Goal: Information Seeking & Learning: Check status

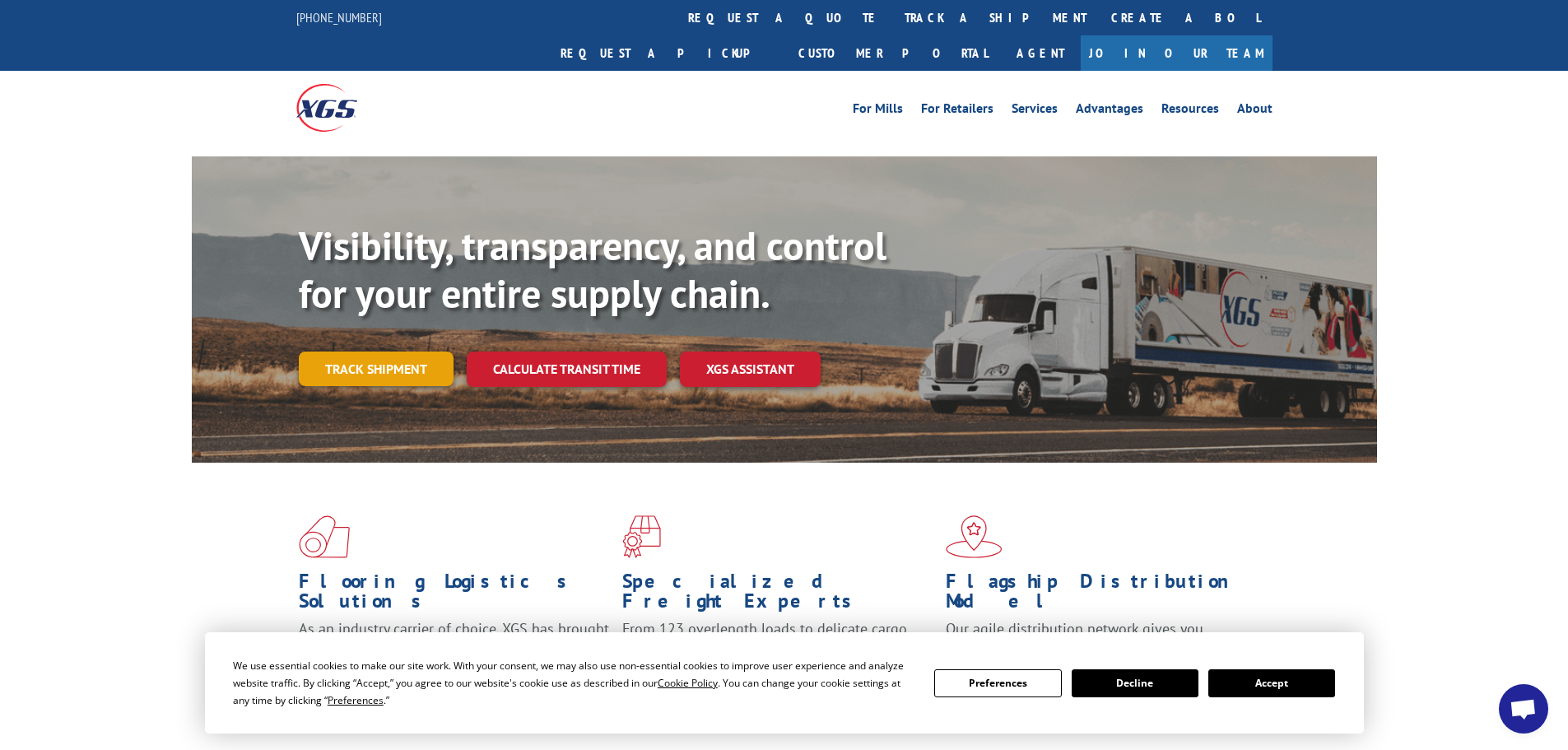
click at [376, 352] on link "Track shipment" at bounding box center [376, 369] width 155 height 35
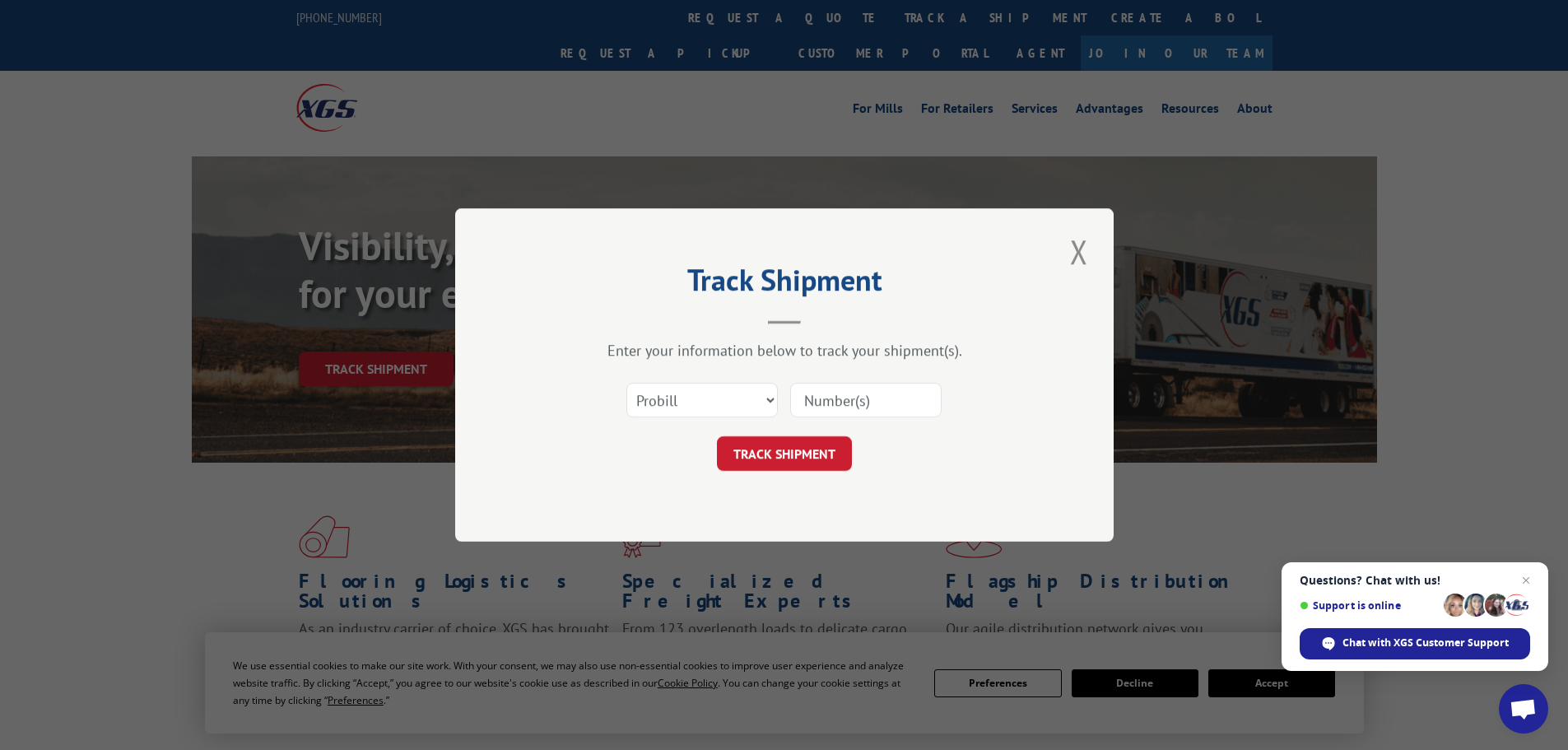
click at [862, 411] on input at bounding box center [866, 400] width 151 height 35
paste input "Estimated Delivery Date"
type input "Estimated Delivery Date"
drag, startPoint x: 933, startPoint y: 396, endPoint x: 666, endPoint y: 399, distance: 267.0
click at [666, 399] on div "Select category... Probill BOL PO Estimated Delivery Date" at bounding box center [785, 400] width 494 height 54
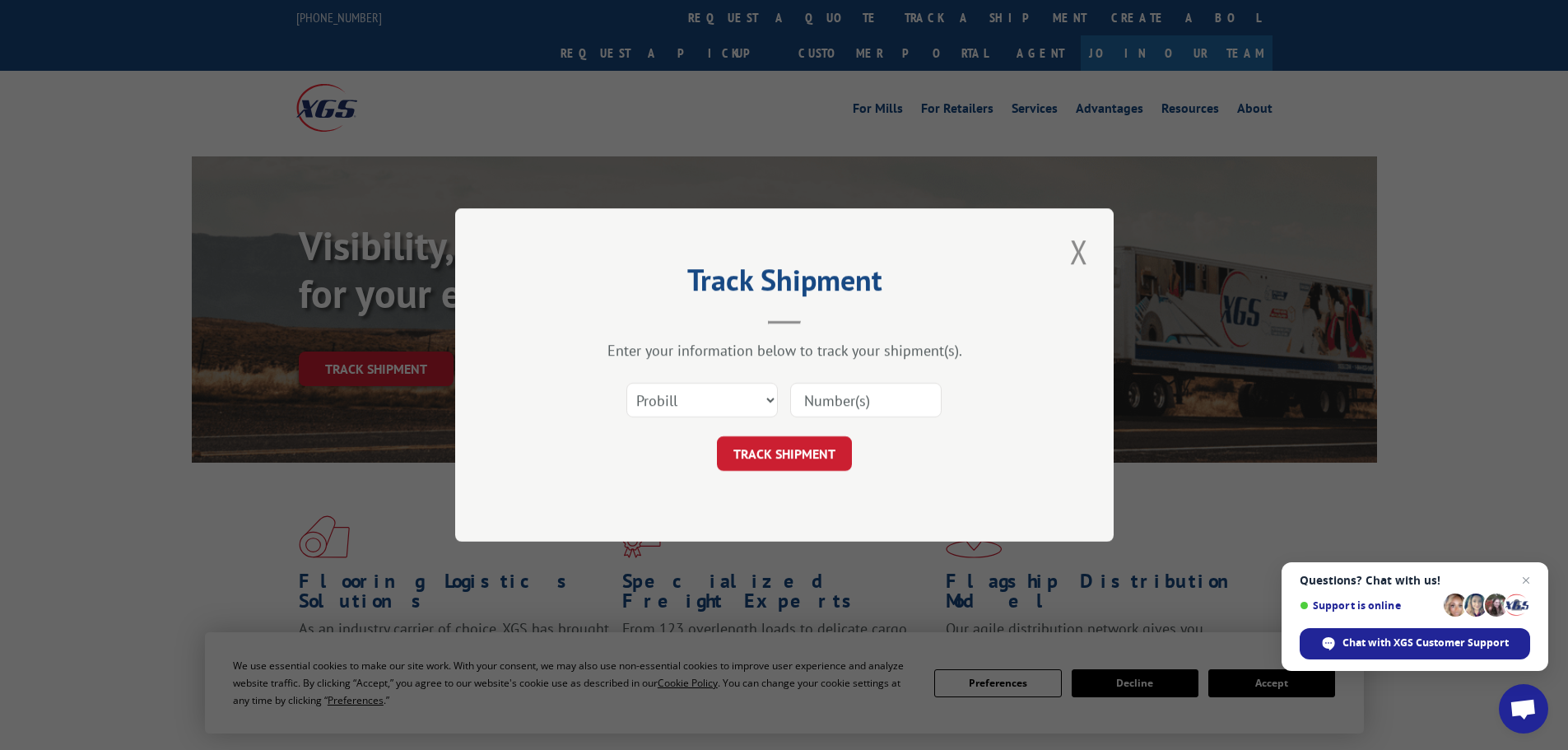
drag, startPoint x: 854, startPoint y: 411, endPoint x: 871, endPoint y: 407, distance: 17.5
click at [854, 411] on input at bounding box center [866, 400] width 151 height 35
paste input "17108475"
type input "17108475"
click at [801, 443] on button "TRACK SHIPMENT" at bounding box center [784, 453] width 135 height 35
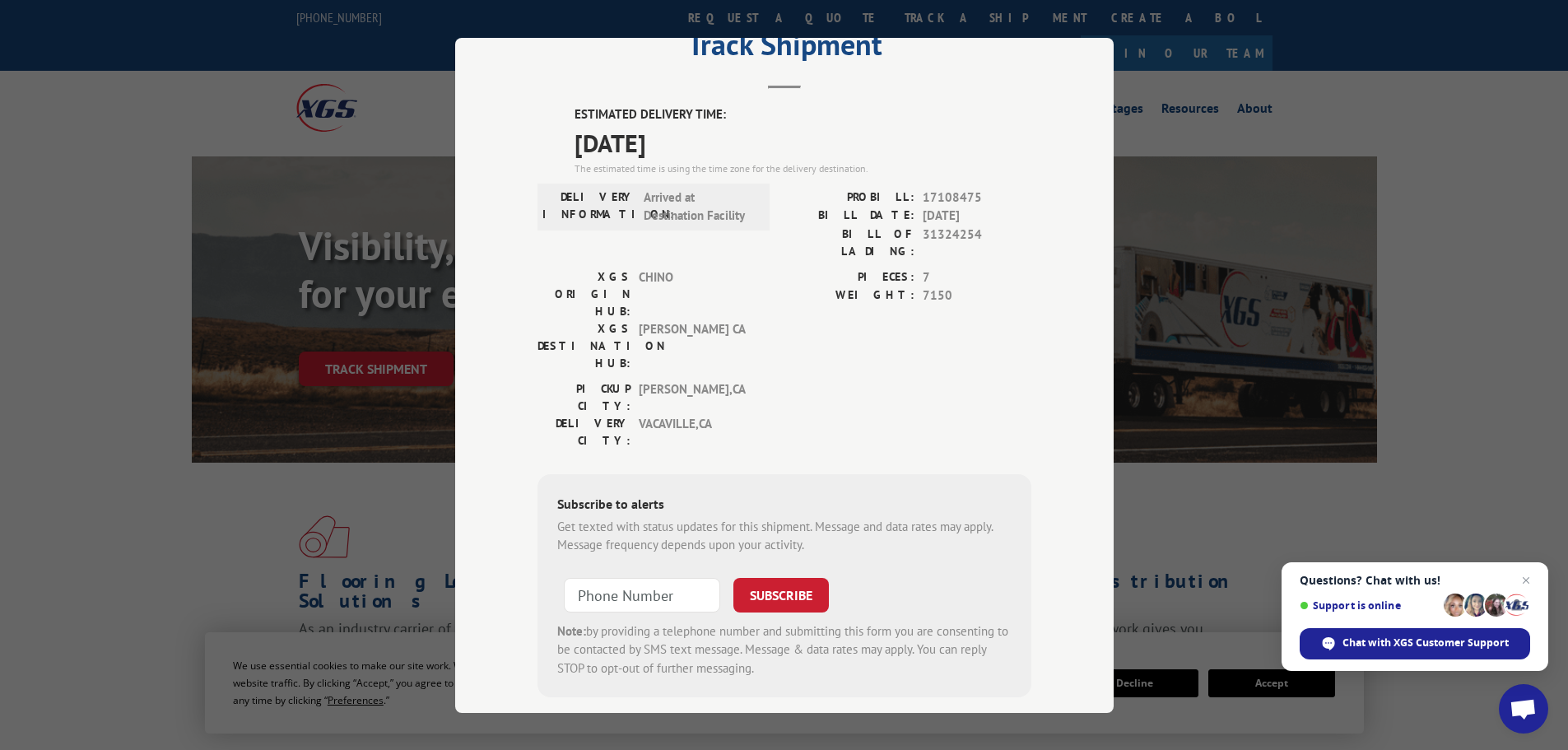
scroll to position [66, 0]
click at [669, 141] on span "[DATE]" at bounding box center [803, 141] width 457 height 37
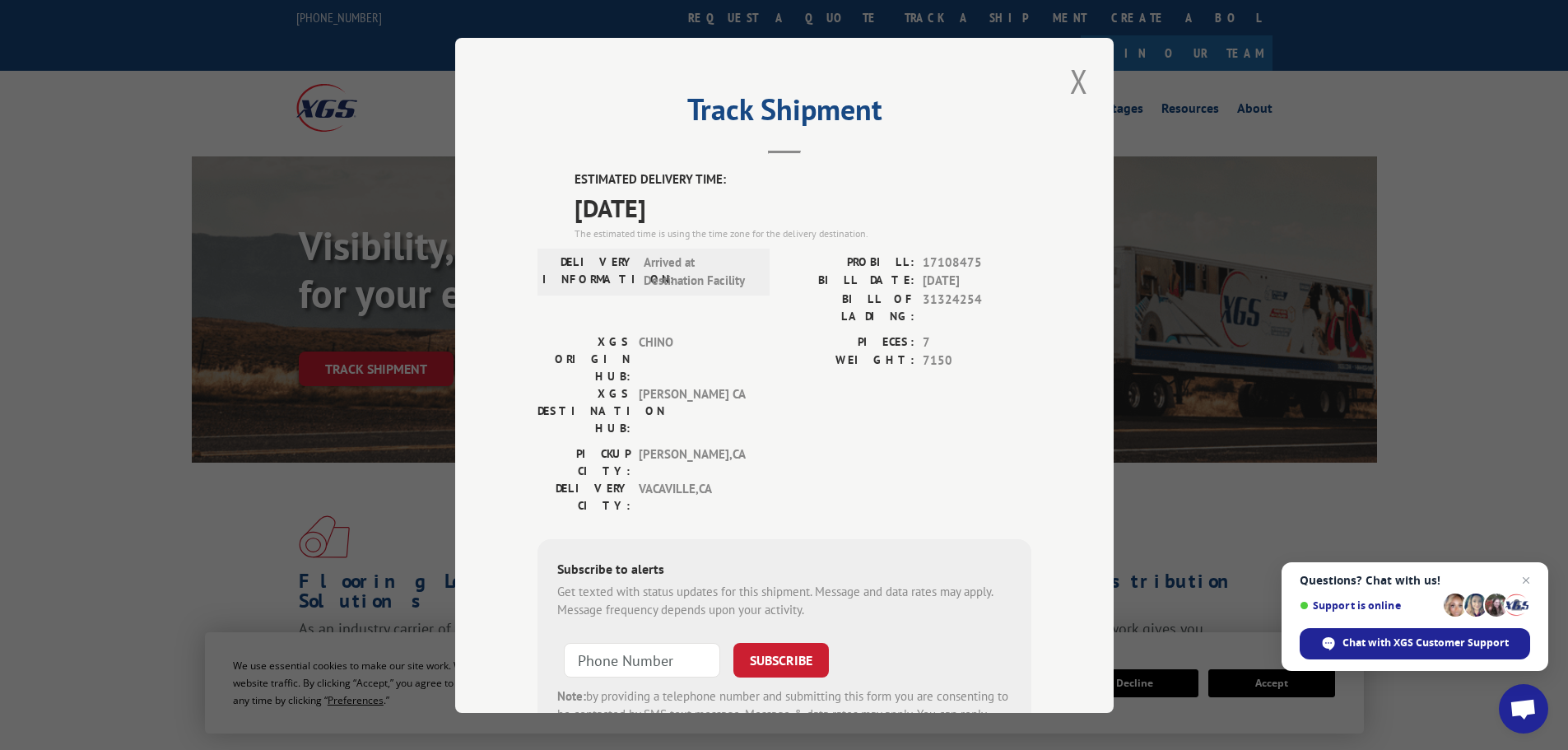
click at [498, 70] on div "Track Shipment ESTIMATED DELIVERY TIME: [DATE] The estimated time is using the …" at bounding box center [785, 375] width 659 height 675
click at [1075, 84] on button "Close modal" at bounding box center [1079, 80] width 28 height 46
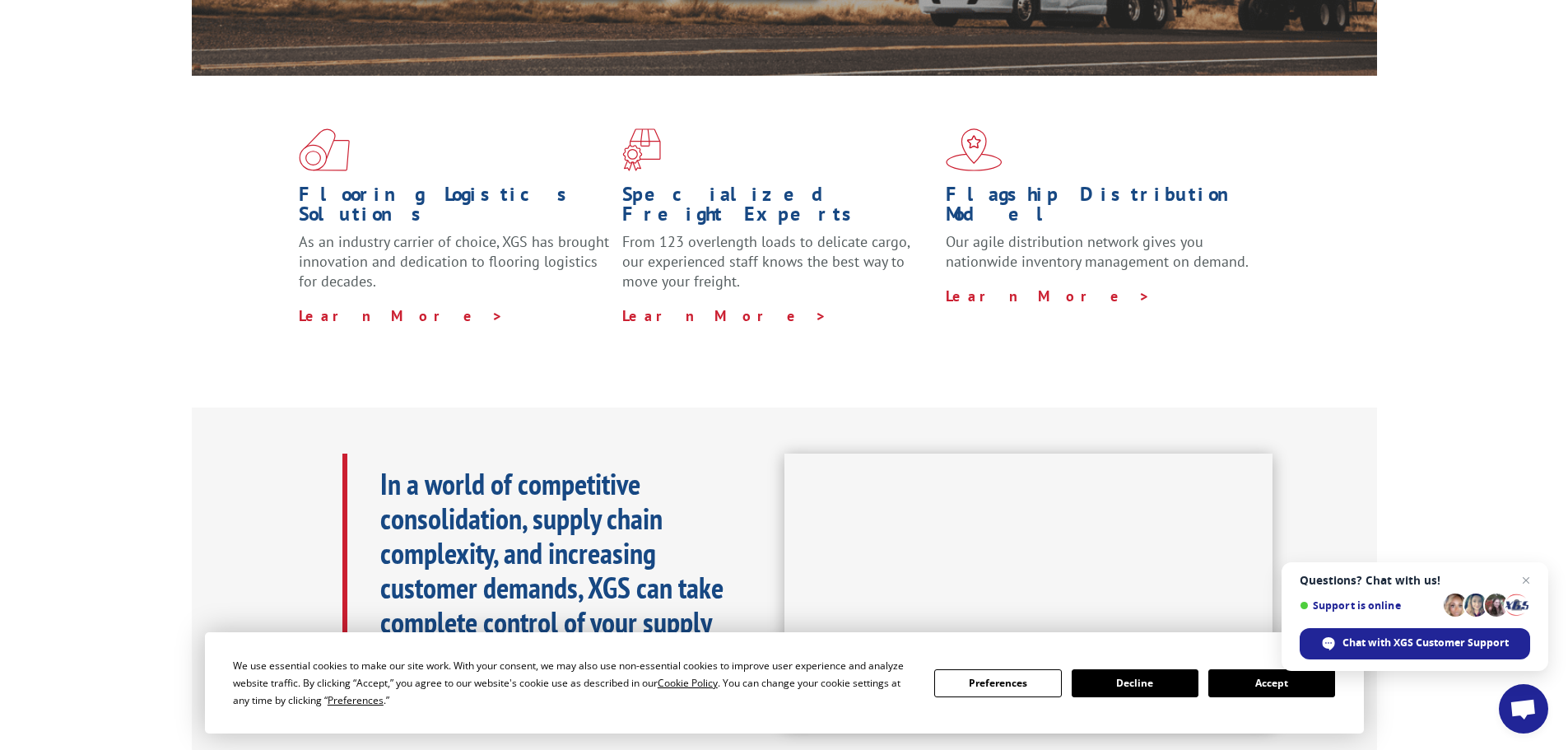
scroll to position [494, 0]
